Goal: Task Accomplishment & Management: Complete application form

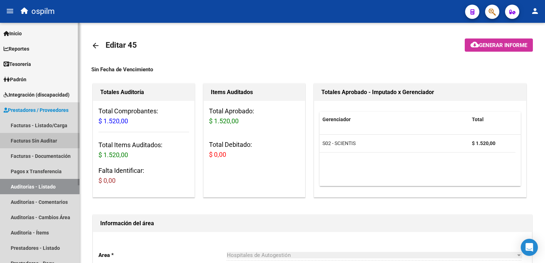
click at [50, 138] on link "Facturas Sin Auditar" at bounding box center [40, 140] width 80 height 15
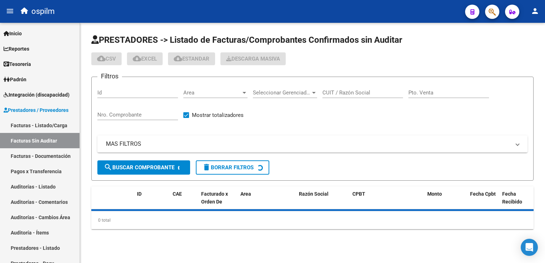
click at [128, 116] on input "Nro. Comprobante" at bounding box center [137, 115] width 81 height 6
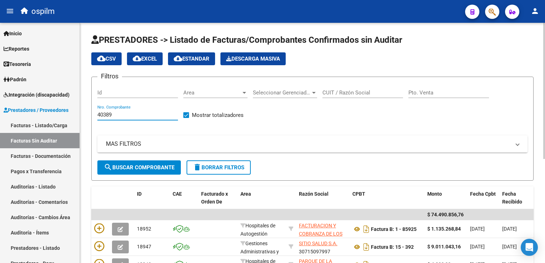
type input "40389"
click at [126, 161] on button "search Buscar Comprobante" at bounding box center [139, 168] width 84 height 14
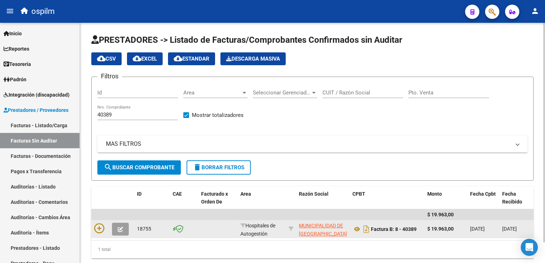
click at [94, 225] on datatable-body-cell at bounding box center [100, 229] width 18 height 17
click at [97, 228] on icon at bounding box center [99, 229] width 10 height 10
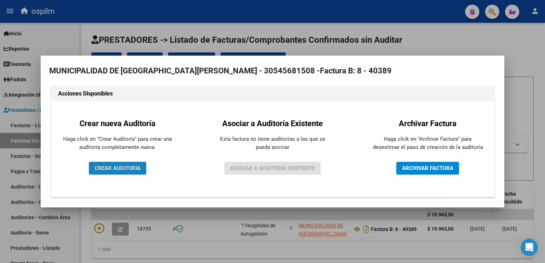
click at [108, 170] on span "CREAR AUDITORIA" at bounding box center [118, 168] width 46 height 6
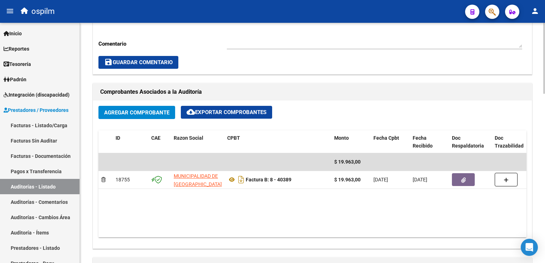
scroll to position [393, 0]
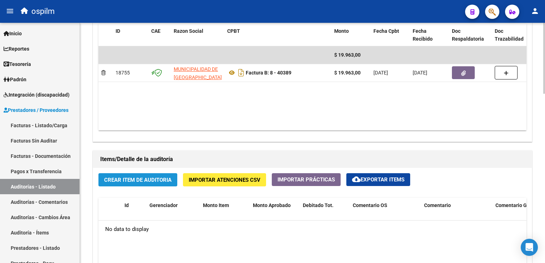
click at [130, 179] on span "Crear Item de Auditoria" at bounding box center [137, 180] width 67 height 6
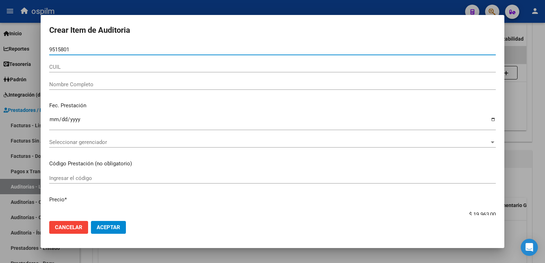
type input "95158015"
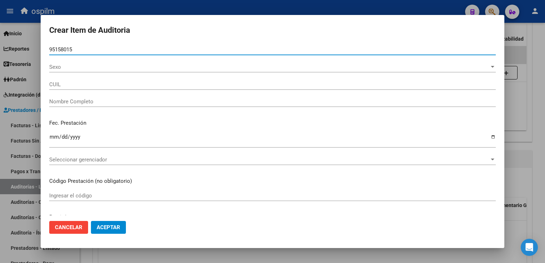
type input "27951580150"
type input "[PERSON_NAME]"
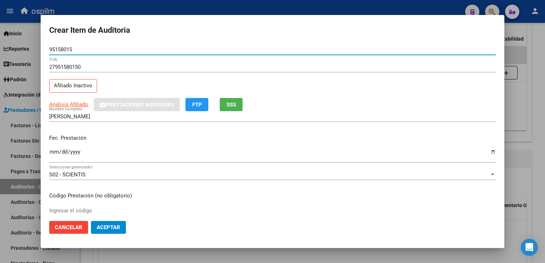
type input "95158015"
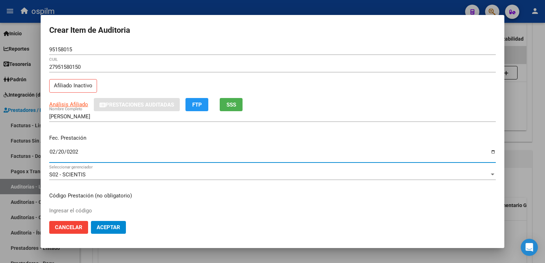
type input "[DATE]"
click at [196, 106] on span "FTP" at bounding box center [197, 105] width 10 height 6
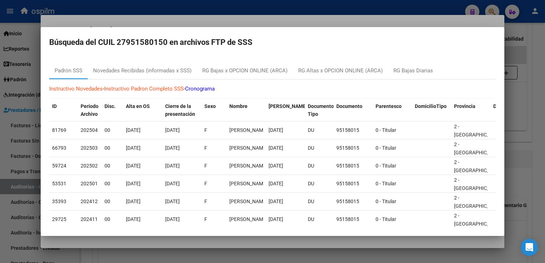
click at [539, 84] on div at bounding box center [272, 131] width 545 height 263
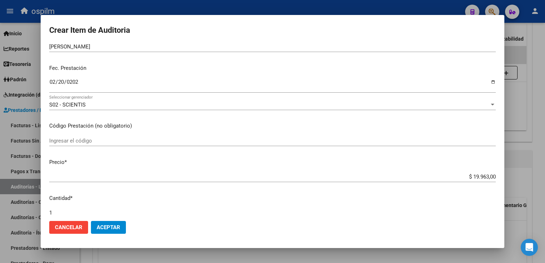
scroll to position [107, 0]
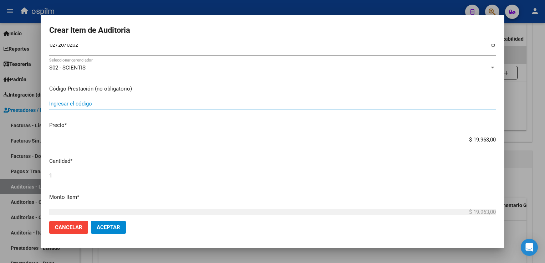
click at [85, 103] on input "Ingresar el código" at bounding box center [272, 104] width 447 height 6
type input "010504"
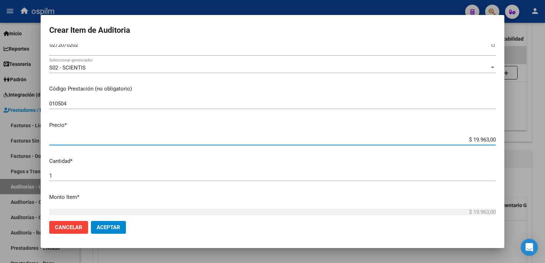
drag, startPoint x: 469, startPoint y: 139, endPoint x: 546, endPoint y: 155, distance: 79.1
click at [545, 155] on html "menu ospilm person Firma Express Inicio Calendario SSS Instructivos Contacto OS…" at bounding box center [272, 131] width 545 height 263
type input "$ 0,01"
type input "$ 0,06"
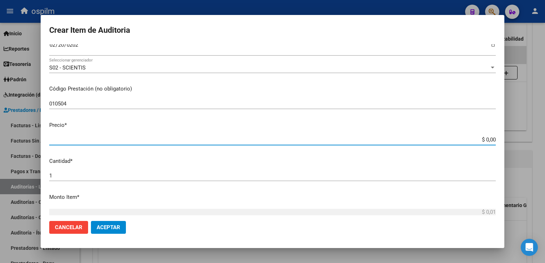
type input "$ 0,06"
type input "$ 0,67"
type input "$ 6,70"
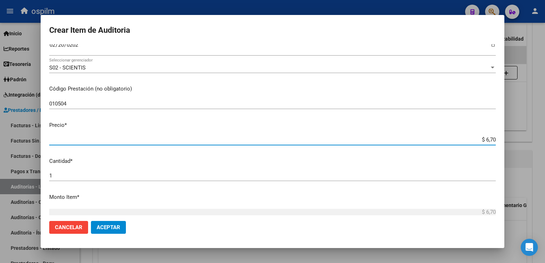
type input "$ 67,08"
type input "$ 670,80"
type input "$ 6.708,00"
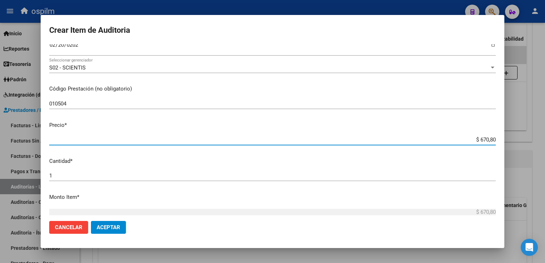
type input "$ 6.708,00"
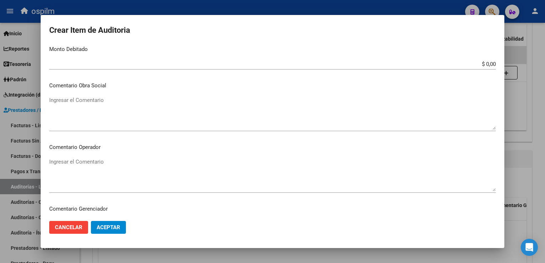
scroll to position [257, 0]
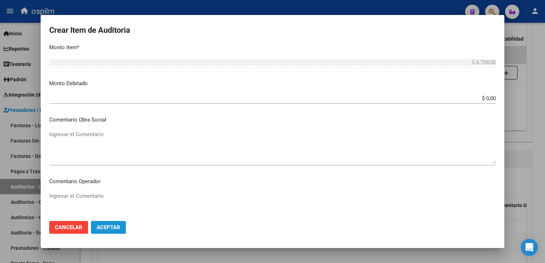
click at [111, 227] on span "Aceptar" at bounding box center [109, 227] width 24 height 6
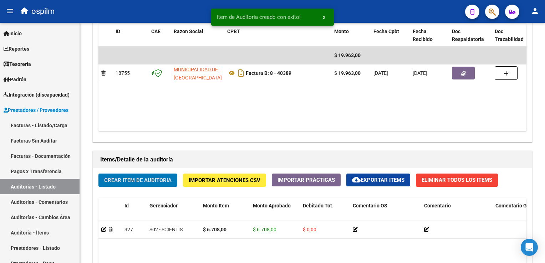
scroll to position [393, 0]
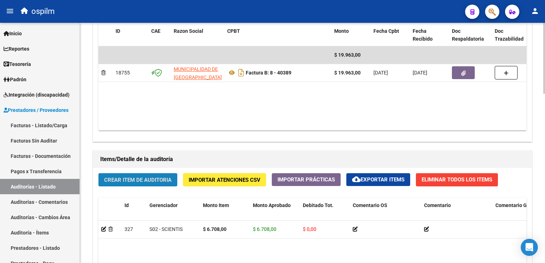
click at [127, 181] on span "Crear Item de Auditoria" at bounding box center [137, 180] width 67 height 6
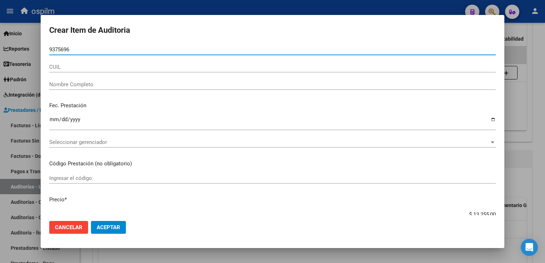
type input "93756963"
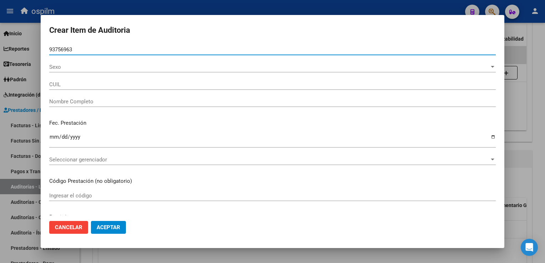
type input "20937569638"
type input "[PERSON_NAME] [PERSON_NAME]"
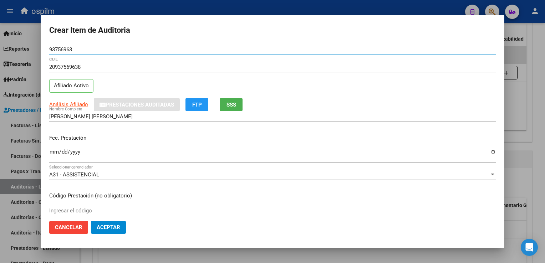
type input "93756963"
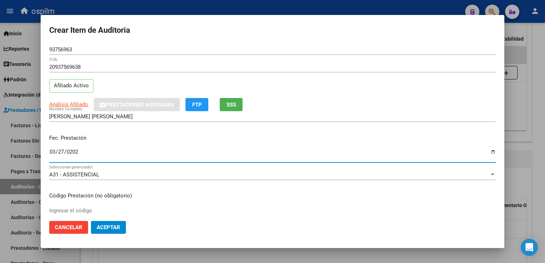
type input "[DATE]"
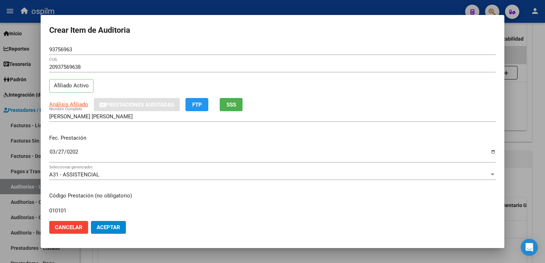
type input "010101"
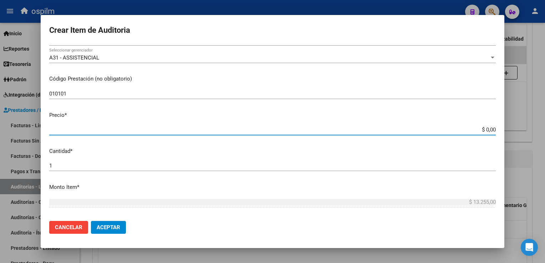
type input "$ 0,06"
type input "$ 0,65"
type input "$ 6,53"
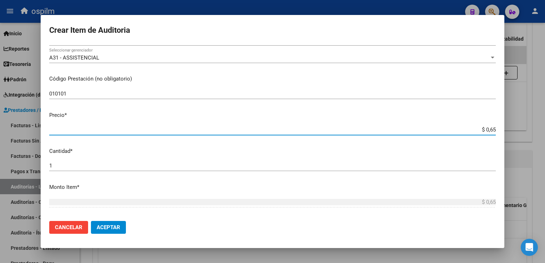
type input "$ 6,53"
type input "$ 65,32"
type input "$ 653,20"
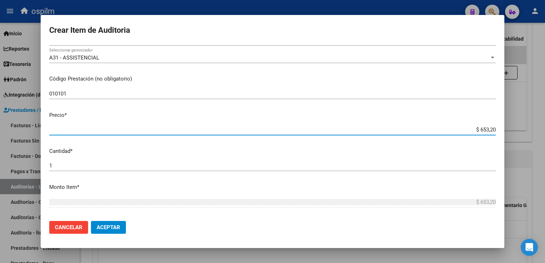
type input "$ 6.532,00"
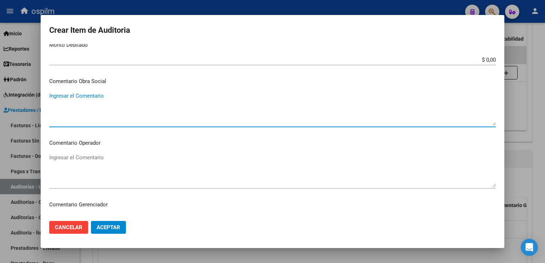
scroll to position [297, 0]
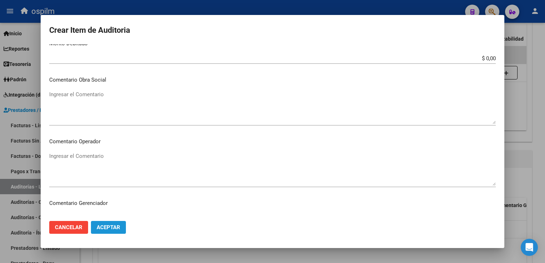
click at [104, 227] on span "Aceptar" at bounding box center [109, 227] width 24 height 6
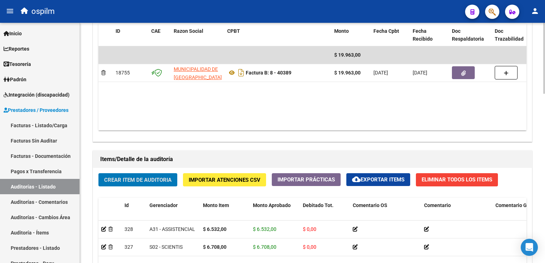
click at [120, 174] on button "Crear Item de Auditoria" at bounding box center [138, 179] width 79 height 13
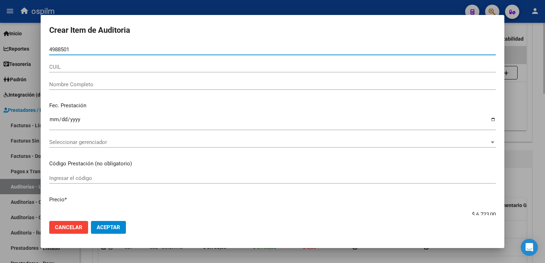
type input "49885016"
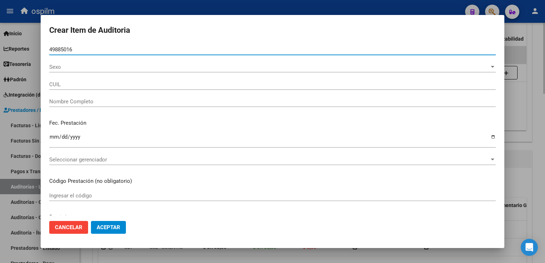
type input "20498850163"
type input "[PERSON_NAME] [PERSON_NAME]"
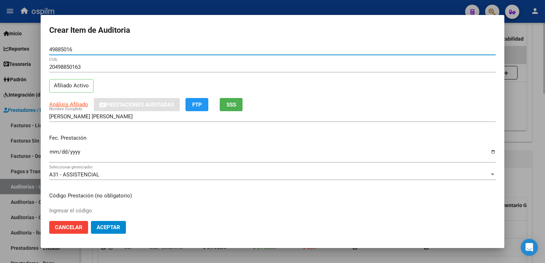
type input "49885016"
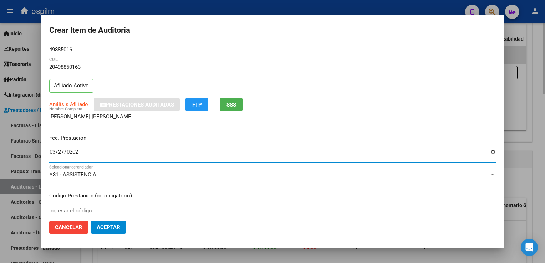
type input "[DATE]"
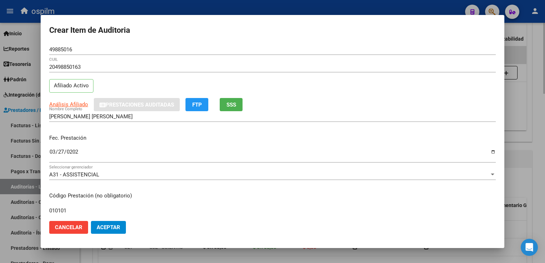
type input "010101"
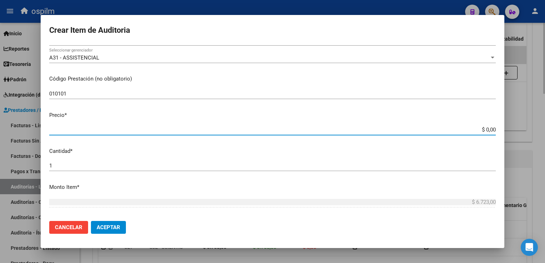
type input "$ 0,05"
type input "$ 0,52"
type input "$ 5,26"
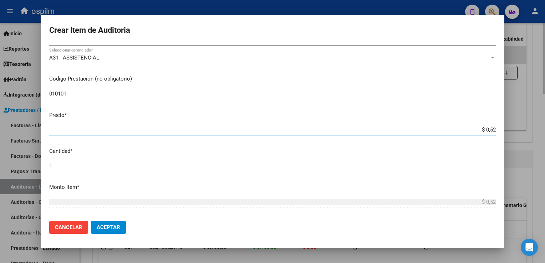
type input "$ 5,26"
type input "$ 52,65"
type input "$ 526,50"
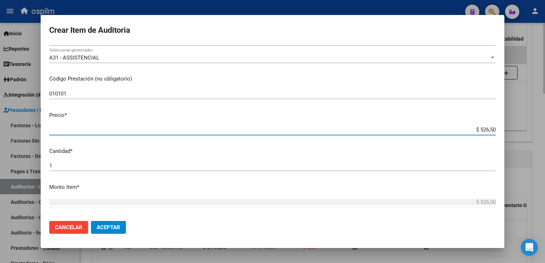
type input "$ 5.265,00"
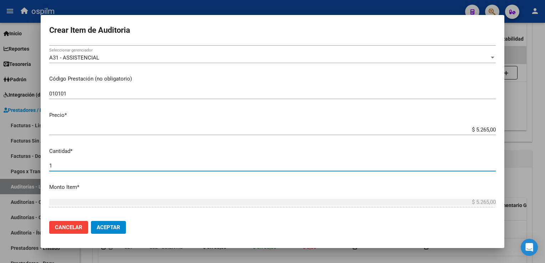
scroll to position [226, 0]
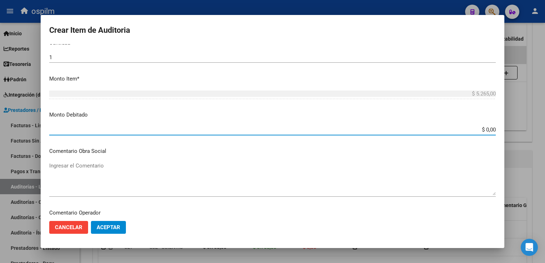
click at [117, 226] on span "Aceptar" at bounding box center [109, 227] width 24 height 6
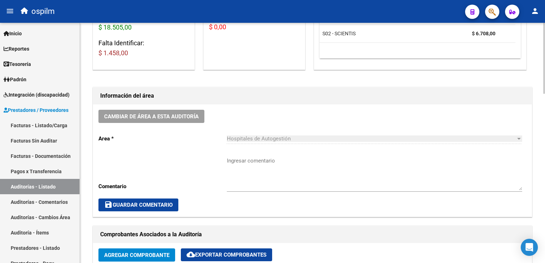
scroll to position [215, 0]
